Goal: Information Seeking & Learning: Learn about a topic

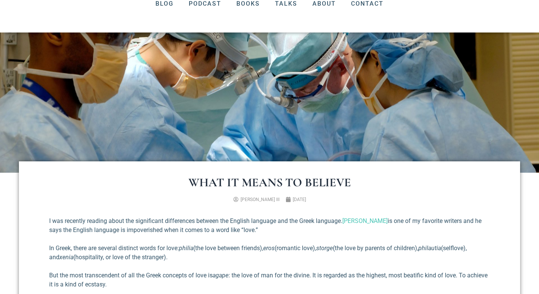
scroll to position [268, 0]
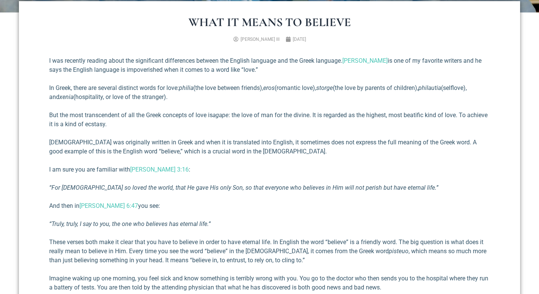
click at [119, 87] on p "In Greek, there are several distinct words for love: [PERSON_NAME] (the love be…" at bounding box center [269, 93] width 441 height 18
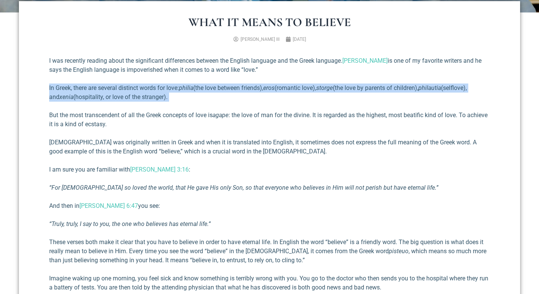
click at [109, 115] on p "But the most transcendent of all the Greek concepts of love is [PERSON_NAME] : …" at bounding box center [269, 120] width 441 height 18
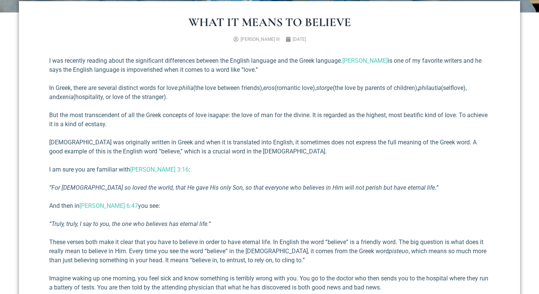
click at [109, 115] on p "But the most transcendent of all the Greek concepts of love is [PERSON_NAME] : …" at bounding box center [269, 120] width 441 height 18
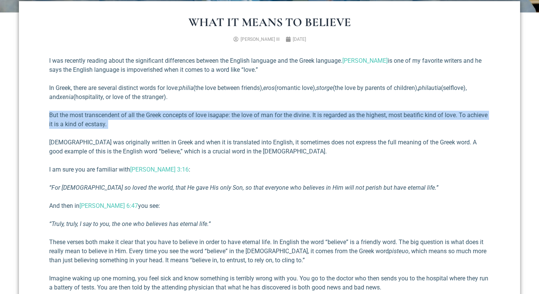
click at [109, 115] on p "But the most transcendent of all the Greek concepts of love is [PERSON_NAME] : …" at bounding box center [269, 120] width 441 height 18
click at [109, 137] on div "I was recently reading about the significant differences between the English la…" at bounding box center [269, 231] width 441 height 351
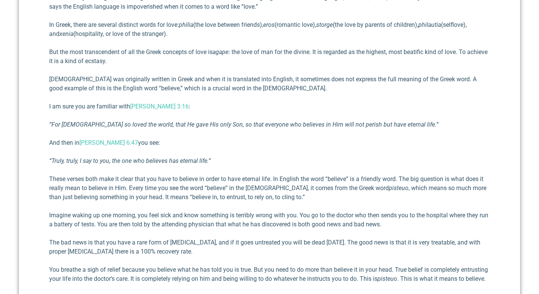
scroll to position [337, 0]
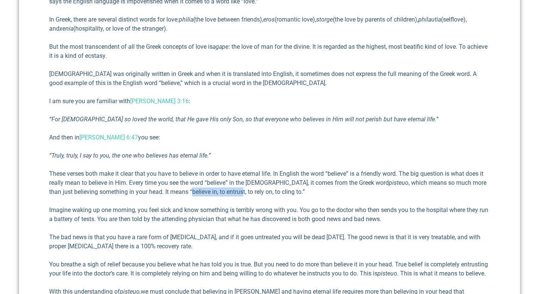
drag, startPoint x: 178, startPoint y: 193, endPoint x: 229, endPoint y: 190, distance: 51.1
click at [229, 190] on p "These verses both make it clear that you have to believe in order to have etern…" at bounding box center [269, 182] width 441 height 27
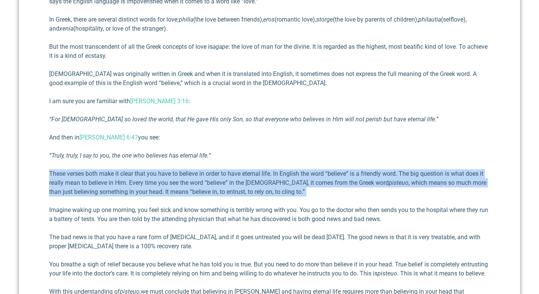
click at [229, 190] on p "These verses both make it clear that you have to believe in order to have etern…" at bounding box center [269, 182] width 441 height 27
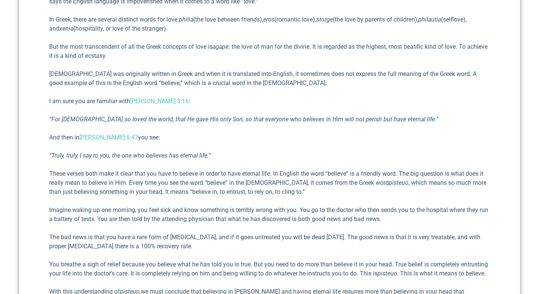
click at [207, 194] on p "These verses both make it clear that you have to believe in order to have etern…" at bounding box center [269, 182] width 441 height 27
drag, startPoint x: 263, startPoint y: 193, endPoint x: 289, endPoint y: 191, distance: 25.4
click at [289, 191] on p "These verses both make it clear that you have to believe in order to have etern…" at bounding box center [269, 182] width 441 height 27
copy p "to cling to"
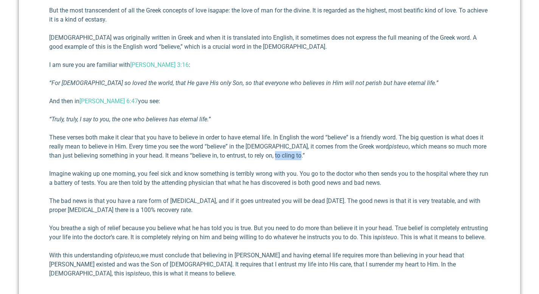
scroll to position [374, 0]
